Goal: Check status: Check status

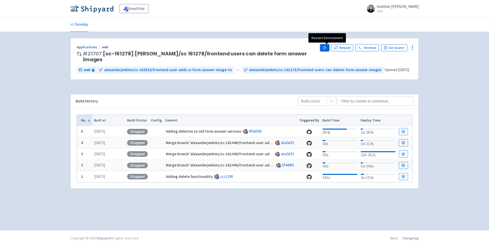
click at [325, 46] on icon "button" at bounding box center [325, 48] width 4 height 4
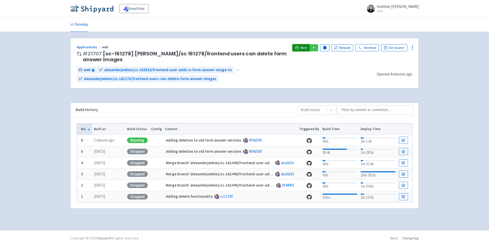
click at [304, 45] on link "Visit" at bounding box center [300, 47] width 17 height 7
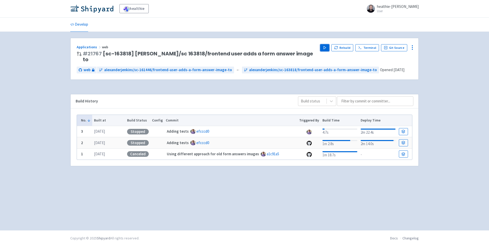
click at [325, 49] on icon "button" at bounding box center [325, 48] width 4 height 4
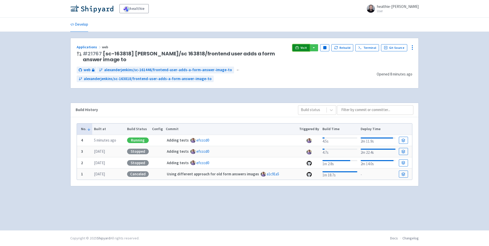
click at [299, 48] on icon at bounding box center [297, 48] width 4 height 4
